Goal: Task Accomplishment & Management: Manage account settings

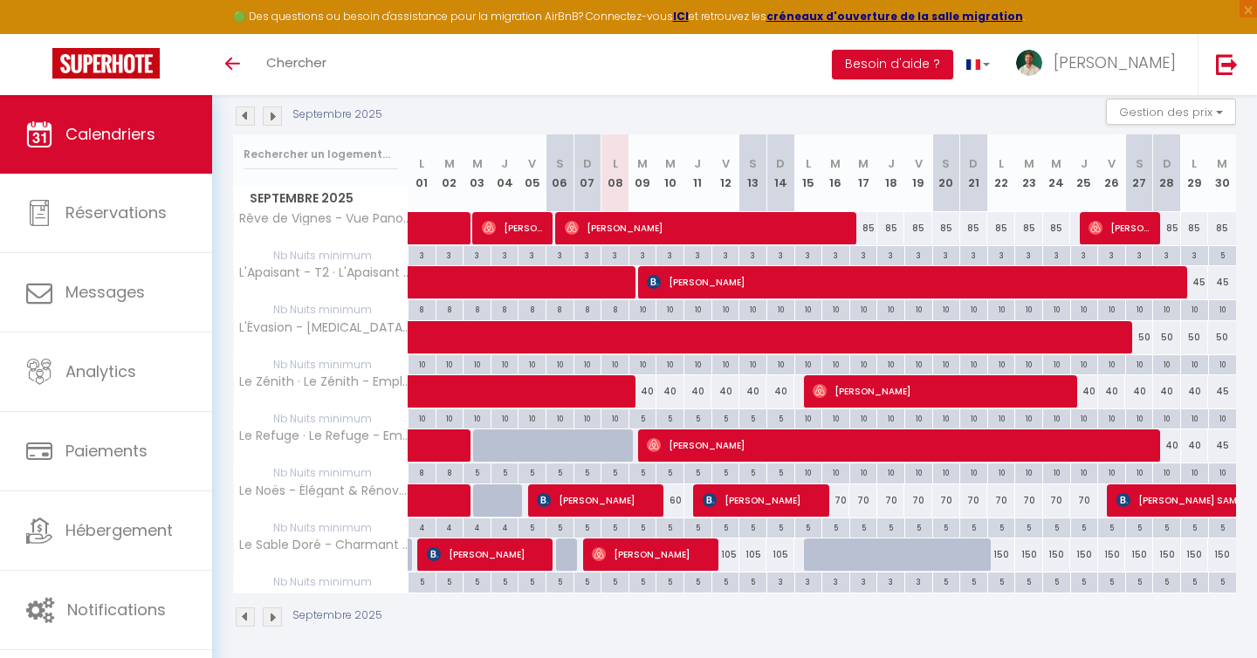
scroll to position [187, 0]
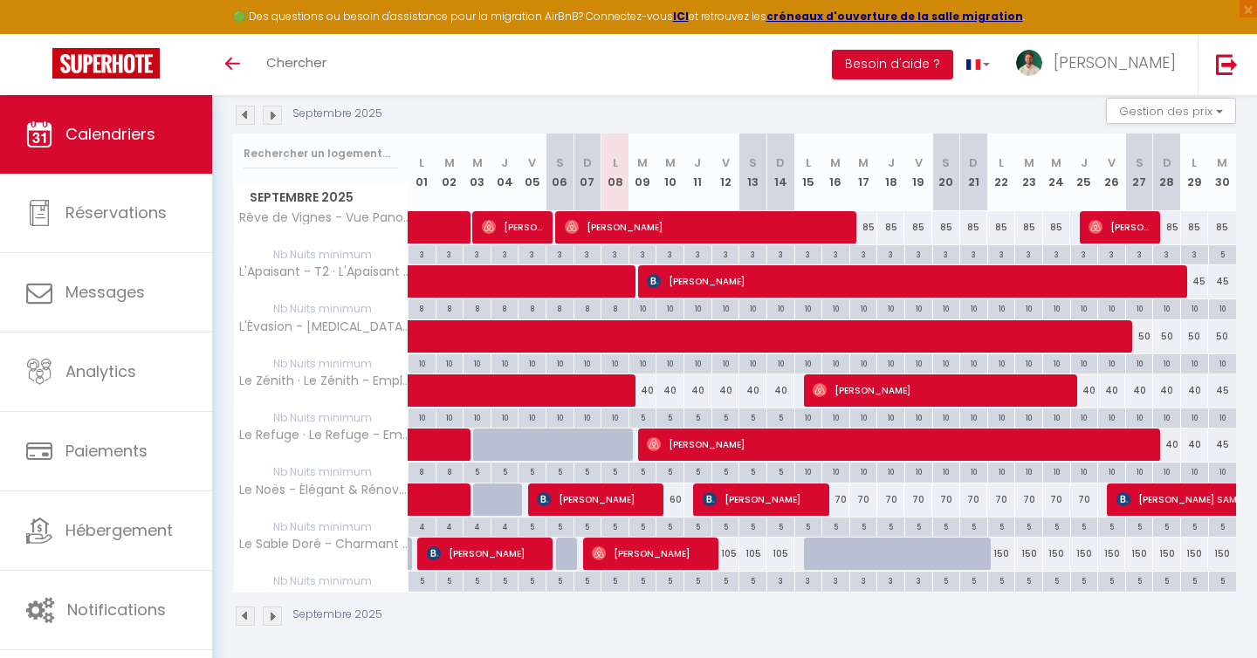
click at [275, 119] on img at bounding box center [272, 115] width 19 height 19
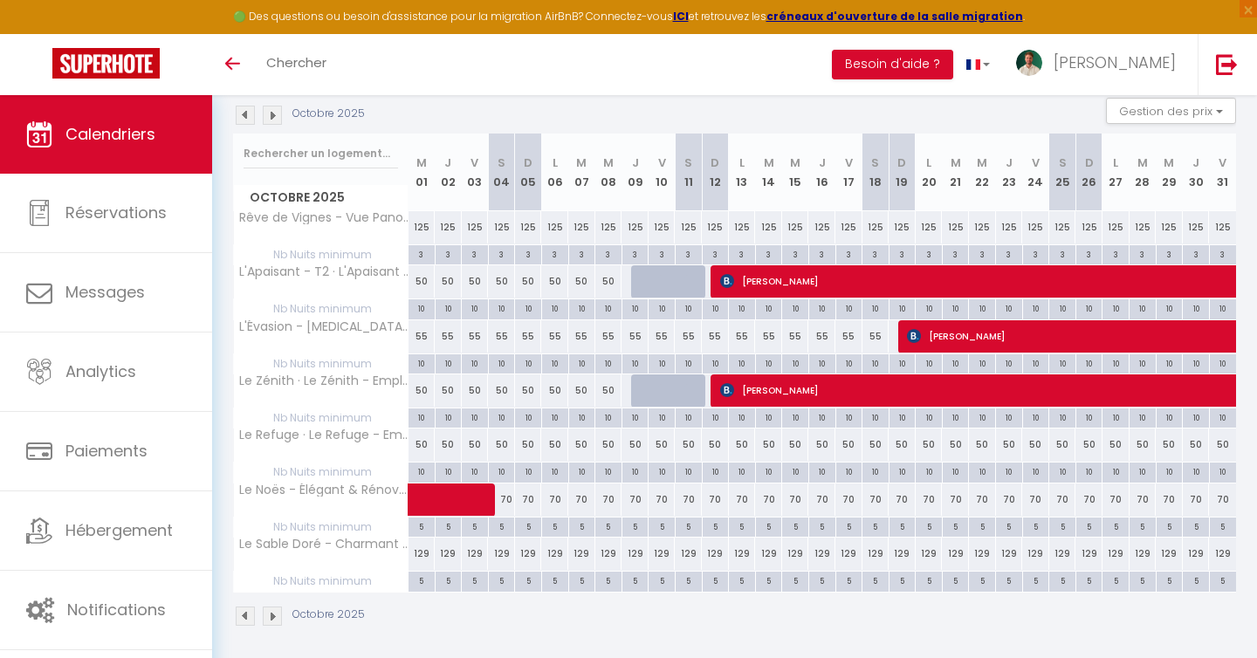
click at [245, 118] on img at bounding box center [245, 115] width 19 height 19
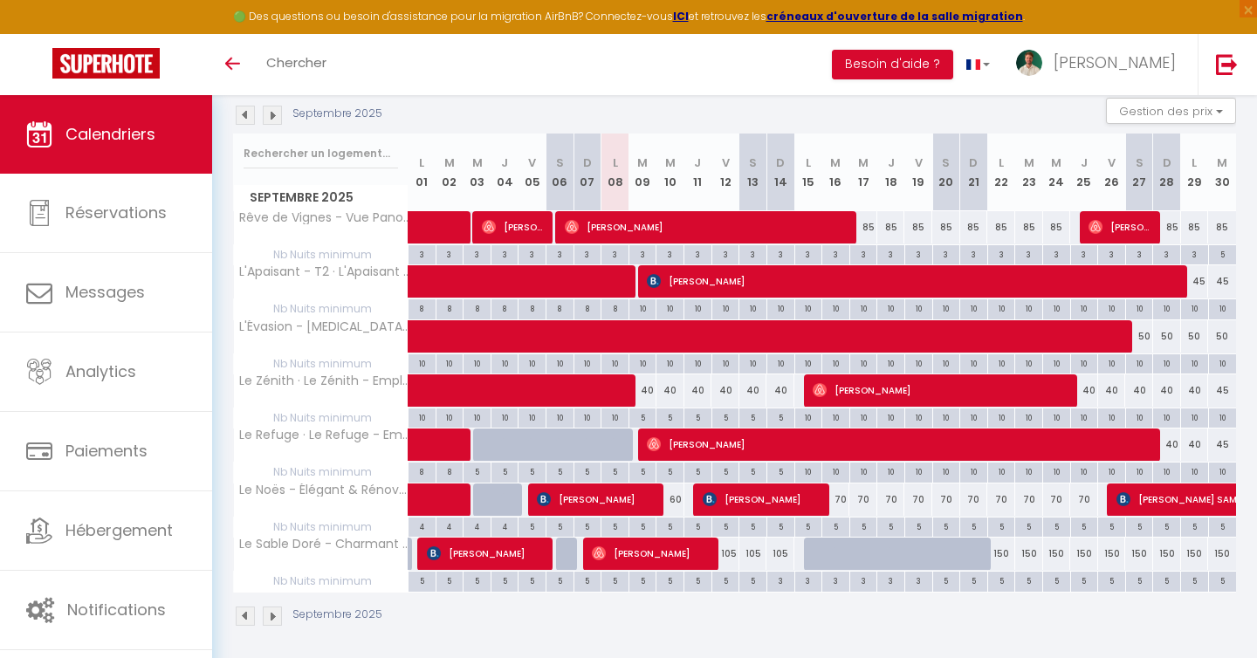
click at [840, 503] on div "70" at bounding box center [836, 499] width 28 height 32
type input "70"
type input "[DATE]"
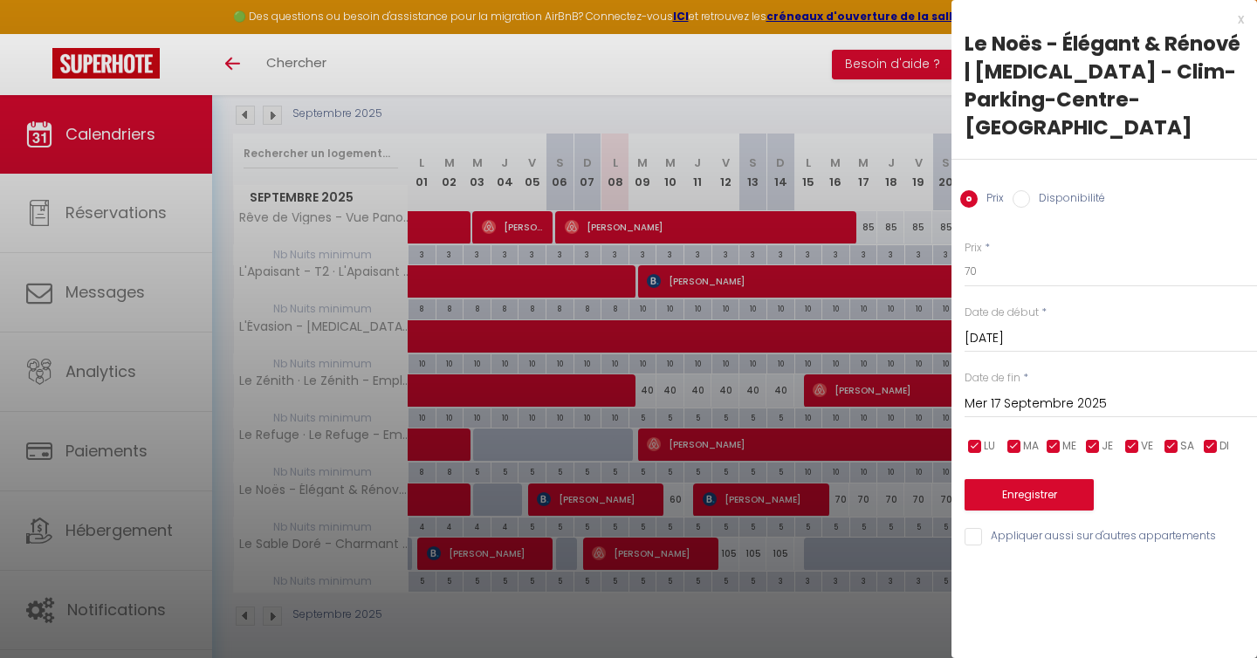
click at [1095, 393] on input "Mer 17 Septembre 2025" at bounding box center [1110, 404] width 292 height 23
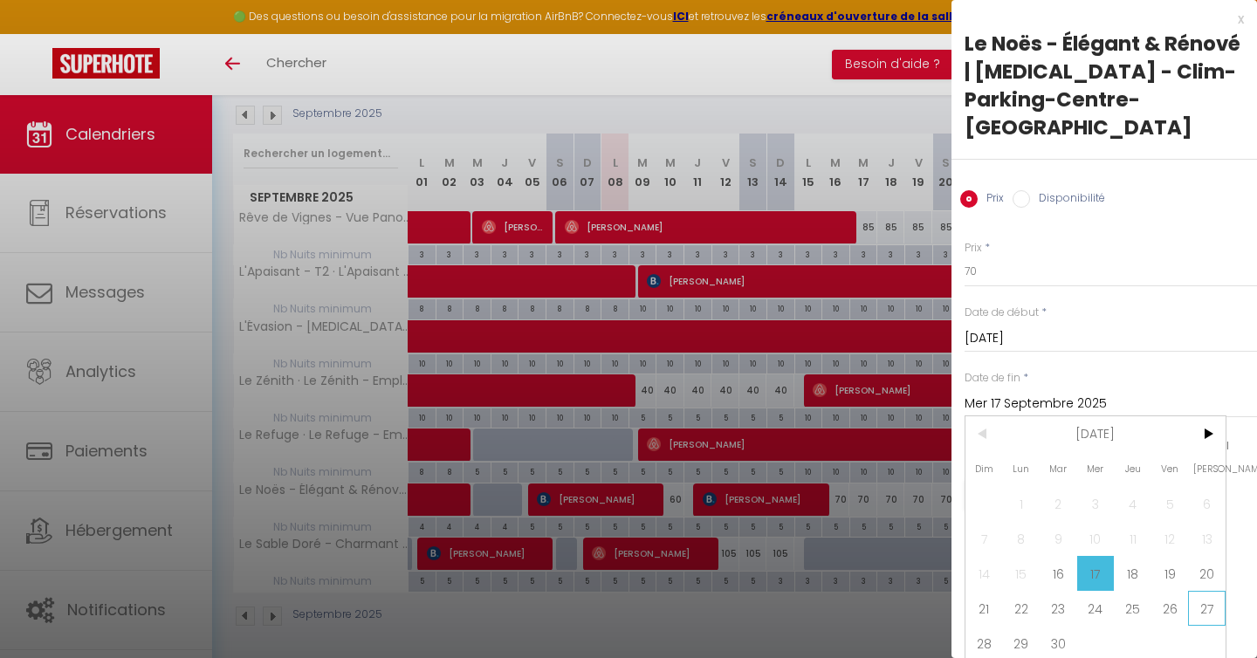
click at [1203, 591] on span "27" at bounding box center [1207, 608] width 38 height 35
type input "[DATE]"
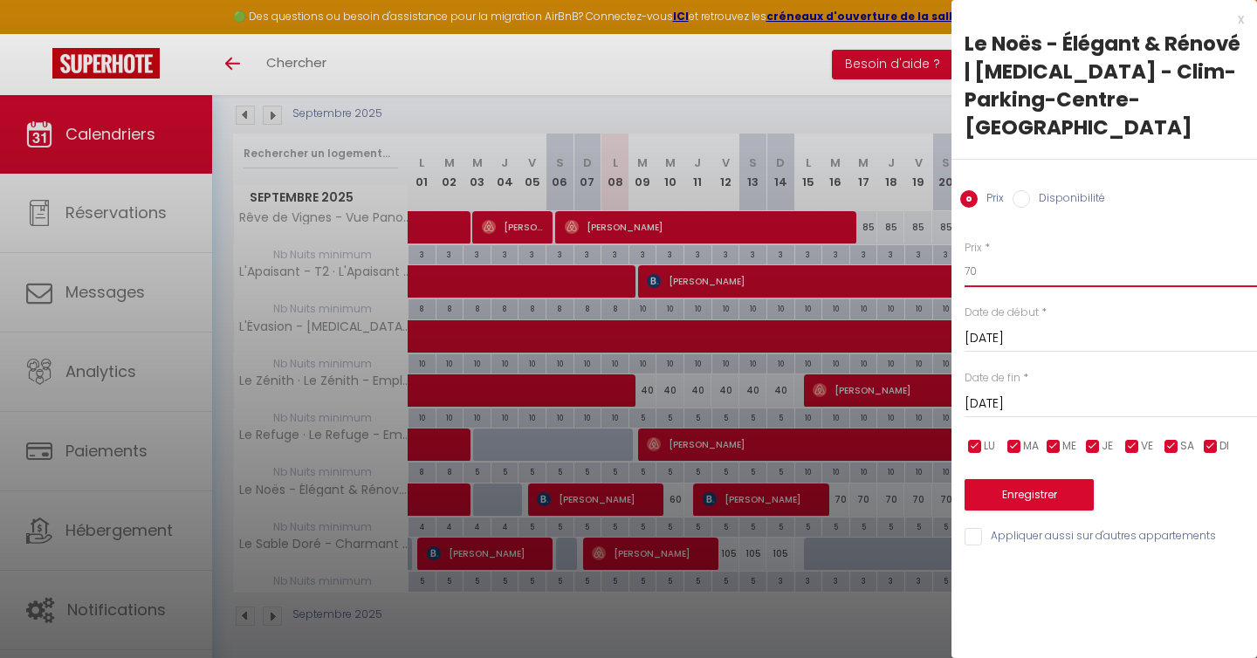
drag, startPoint x: 985, startPoint y: 241, endPoint x: 921, endPoint y: 241, distance: 64.6
click at [921, 241] on body "🟢 Des questions ou besoin d'assistance pour la migration AirBnB? Connectez-vous…" at bounding box center [628, 286] width 1257 height 757
type input "60"
click at [1073, 577] on div "x Le Noës - Élégant & Rénové | [MEDICAL_DATA] - Clim-Parking-Centre-Ville PESSA…" at bounding box center [1103, 329] width 305 height 658
click at [1052, 479] on button "Enregistrer" at bounding box center [1028, 494] width 129 height 31
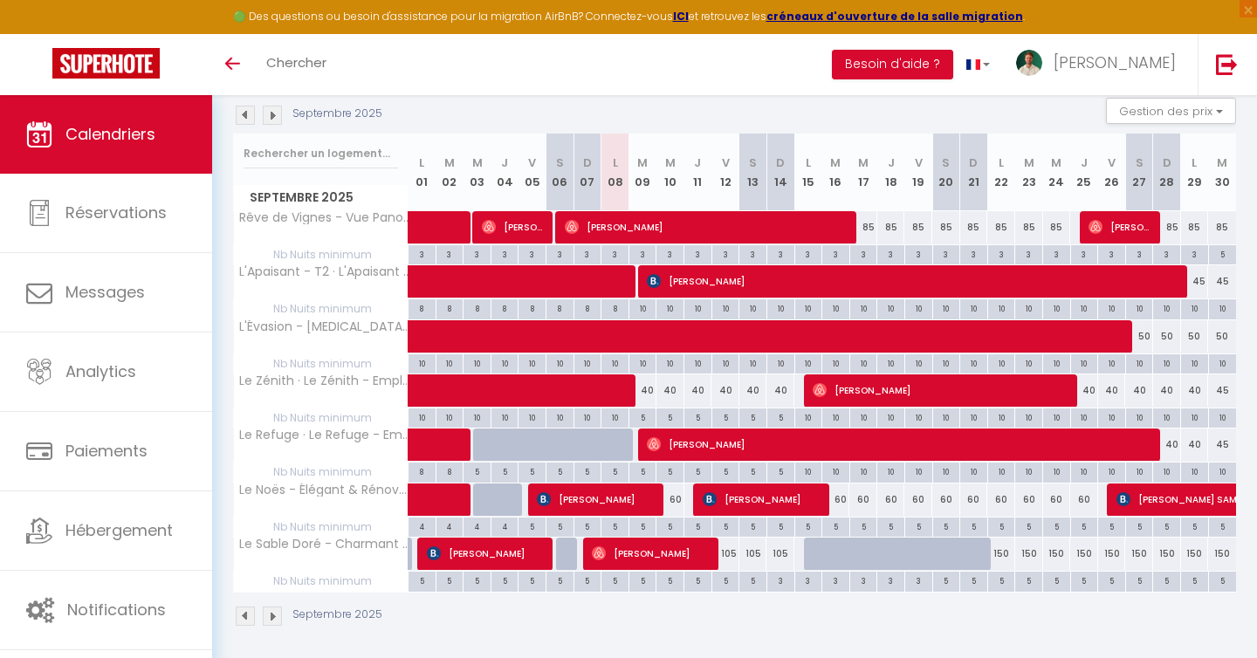
click at [1002, 557] on div "150" at bounding box center [1001, 554] width 28 height 32
type input "150"
type input "Lun 22 Septembre 2025"
type input "[DATE]"
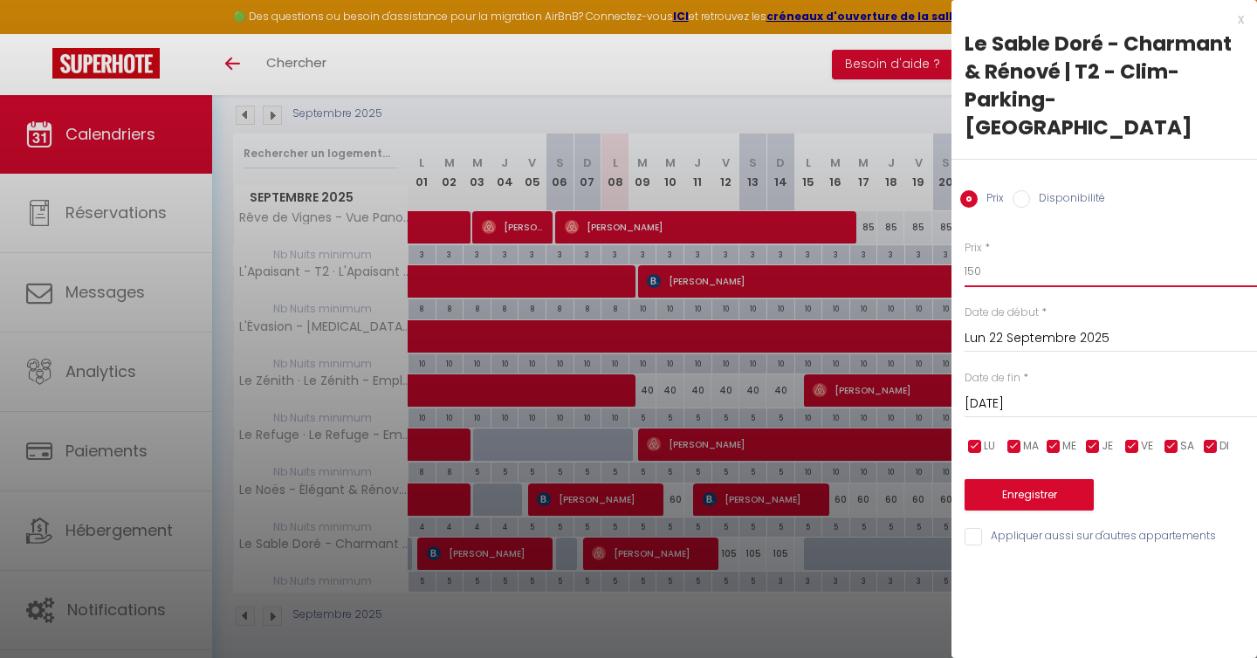
drag, startPoint x: 1022, startPoint y: 247, endPoint x: 917, endPoint y: 248, distance: 104.7
click at [917, 248] on body "🟢 Des questions ou besoin d'assistance pour la migration AirBnB? Connectez-vous…" at bounding box center [628, 286] width 1257 height 757
type input "110"
click at [996, 393] on input "[DATE]" at bounding box center [1110, 404] width 292 height 23
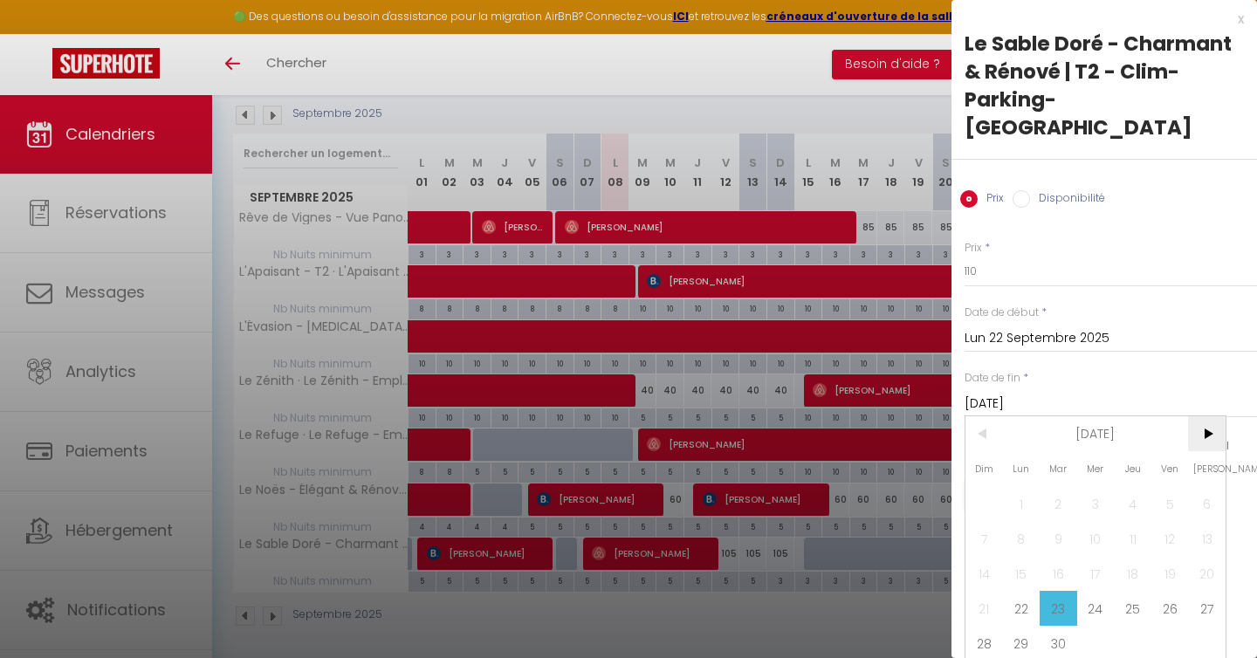
click at [1210, 416] on span ">" at bounding box center [1207, 433] width 38 height 35
click at [1104, 486] on span "1" at bounding box center [1096, 503] width 38 height 35
type input "Mer 01 Octobre 2025"
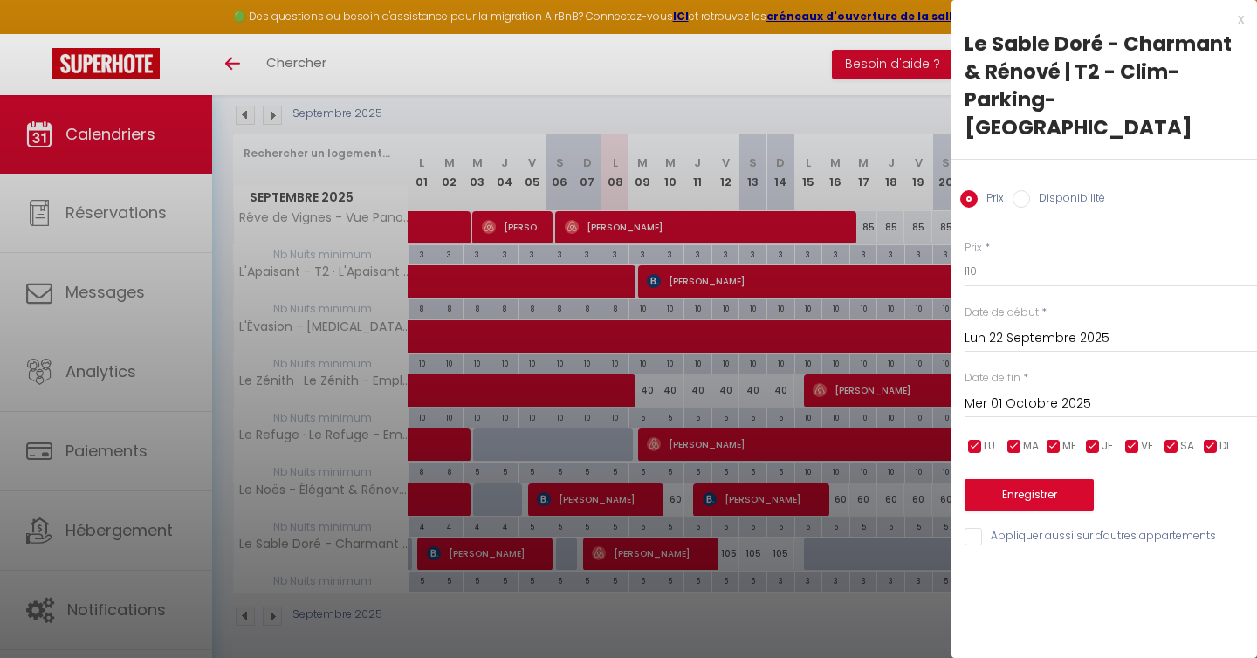
click at [1025, 625] on div "x Le Sable Doré - Charmant & Rénové | T2 - Clim-Parking-[GEOGRAPHIC_DATA] Prix …" at bounding box center [1103, 329] width 305 height 658
click at [1030, 479] on button "Enregistrer" at bounding box center [1028, 494] width 129 height 31
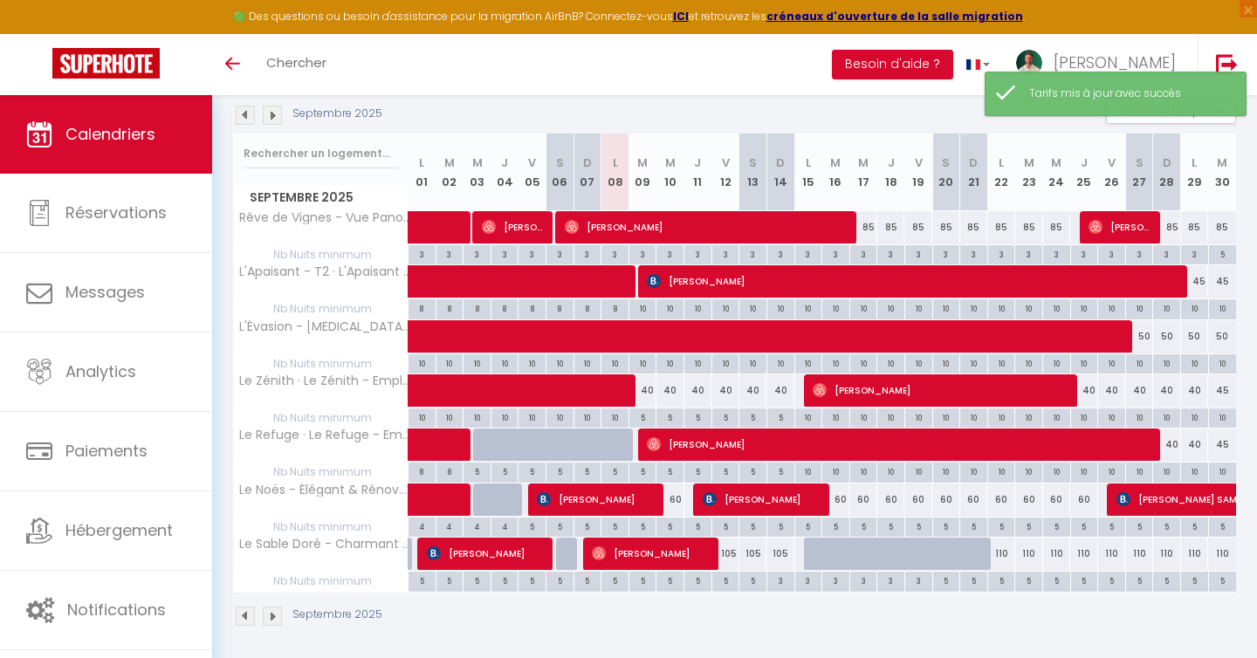
click at [278, 119] on img at bounding box center [272, 115] width 19 height 19
